Goal: Find specific page/section: Find specific page/section

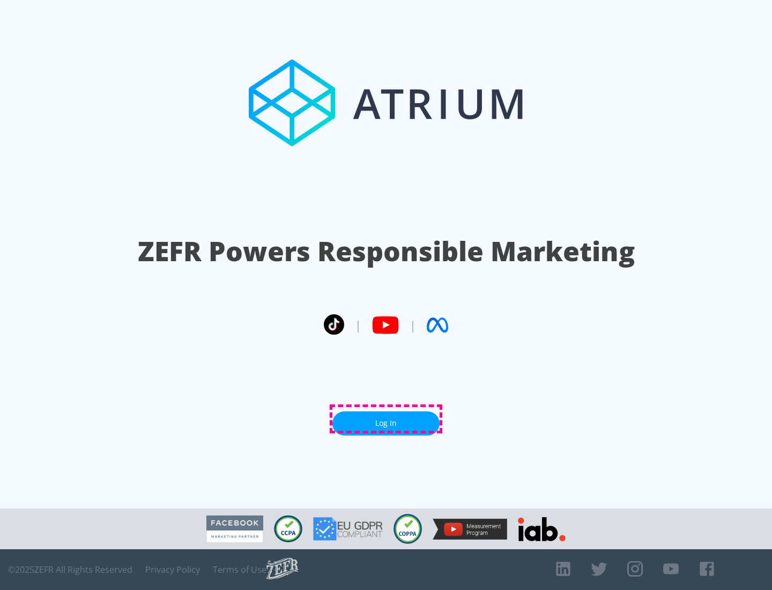
click at [386, 419] on link "Log In" at bounding box center [386, 423] width 107 height 24
